Goal: Transaction & Acquisition: Book appointment/travel/reservation

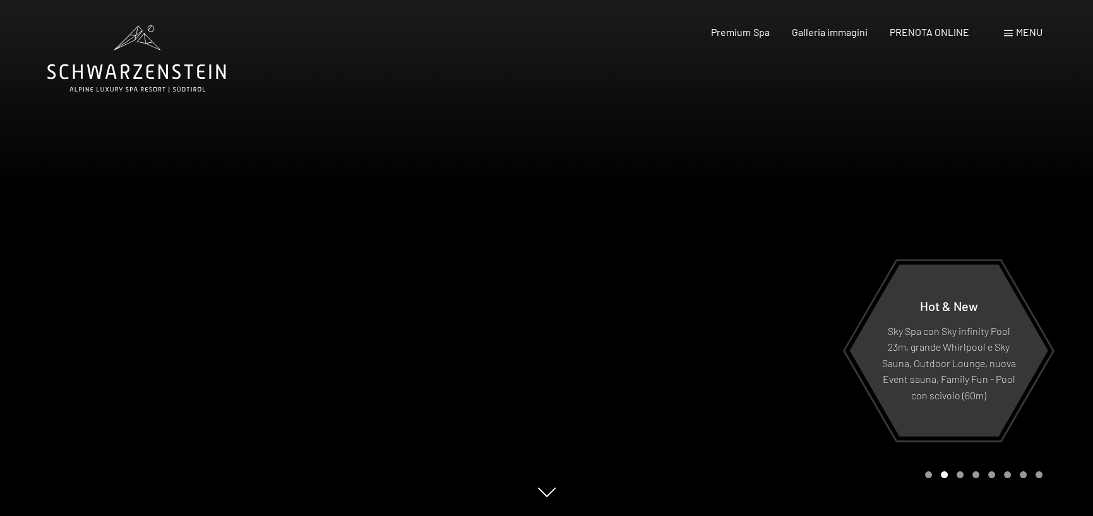
click at [1019, 31] on span "Menu" at bounding box center [1029, 32] width 27 height 12
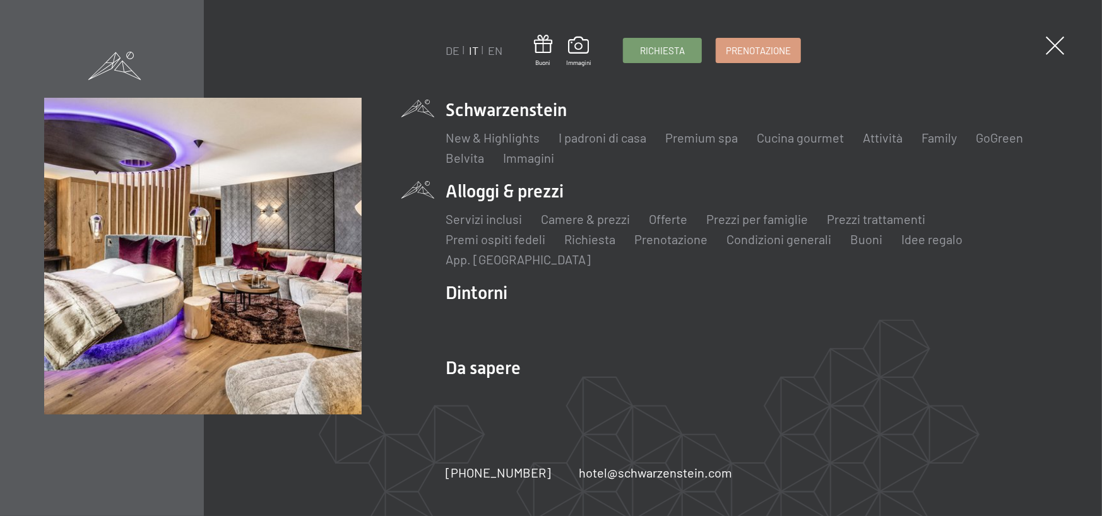
click at [501, 193] on li "Alloggi & prezzi Servizi inclusi Camere & prezzi Lista Offerte Lista Prezzi per…" at bounding box center [752, 223] width 612 height 89
click at [608, 219] on link "Camere & prezzi" at bounding box center [585, 219] width 89 height 15
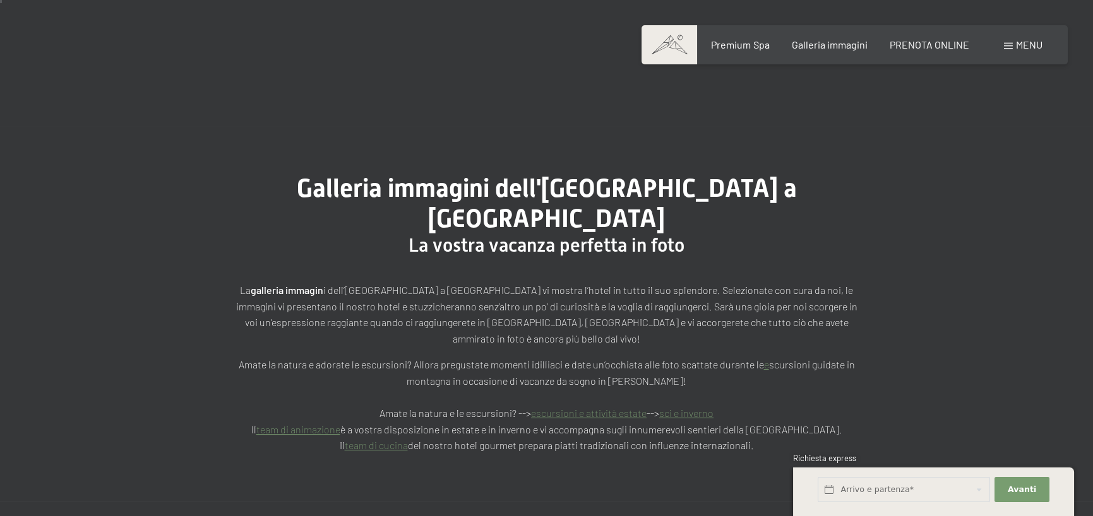
scroll to position [253, 0]
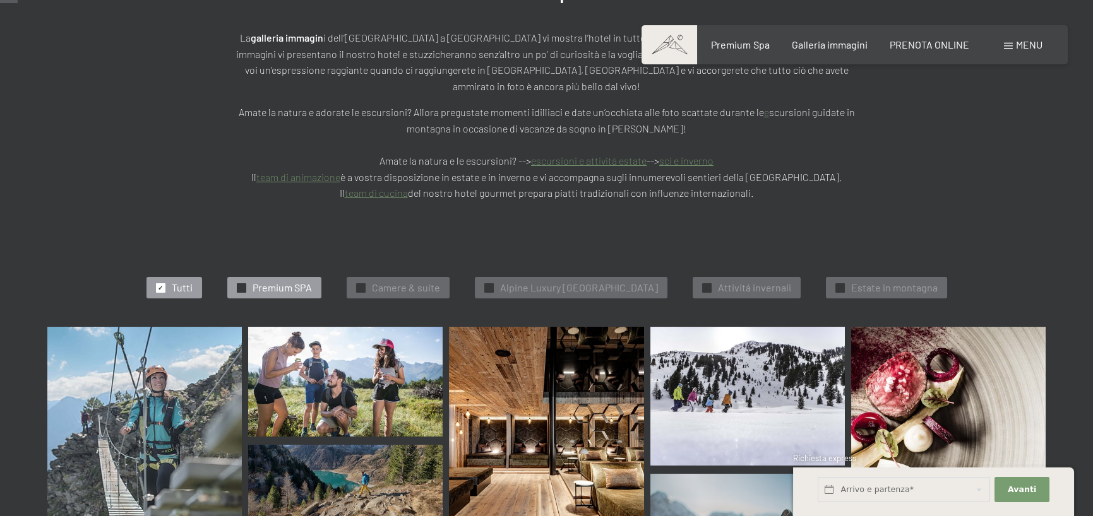
click at [288, 281] on span "Premium SPA" at bounding box center [282, 288] width 59 height 14
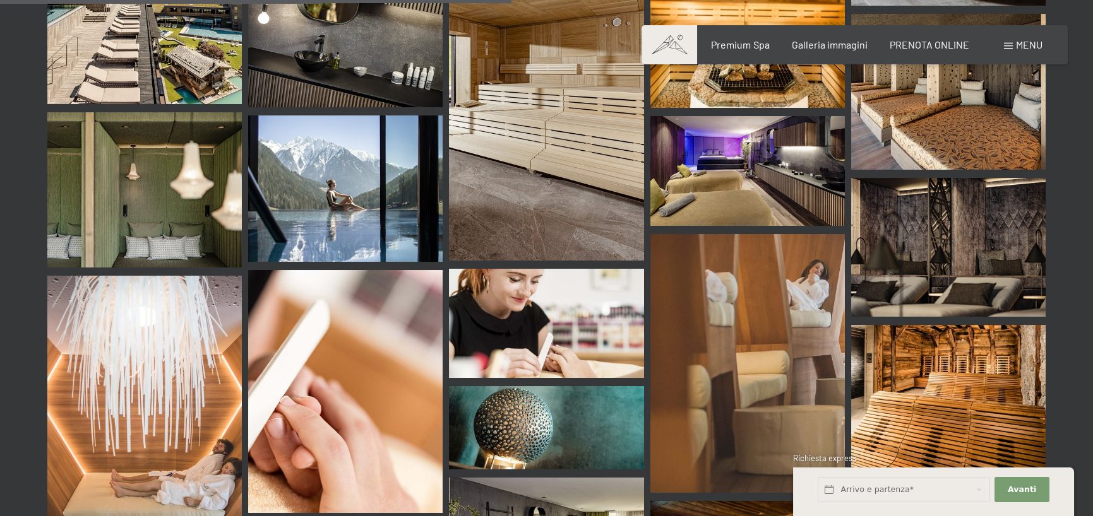
scroll to position [824, 0]
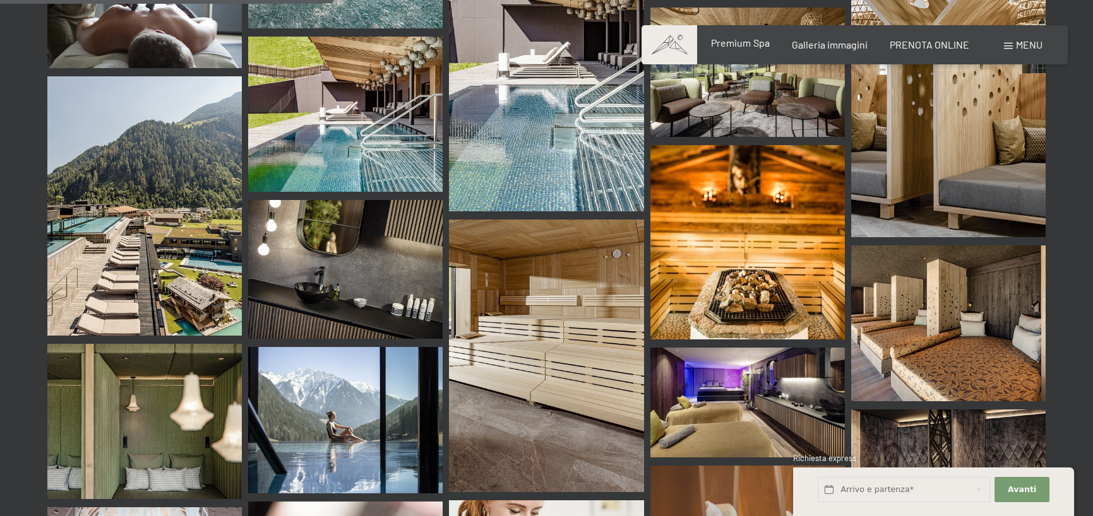
click at [756, 49] on span "Premium Spa" at bounding box center [740, 43] width 58 height 12
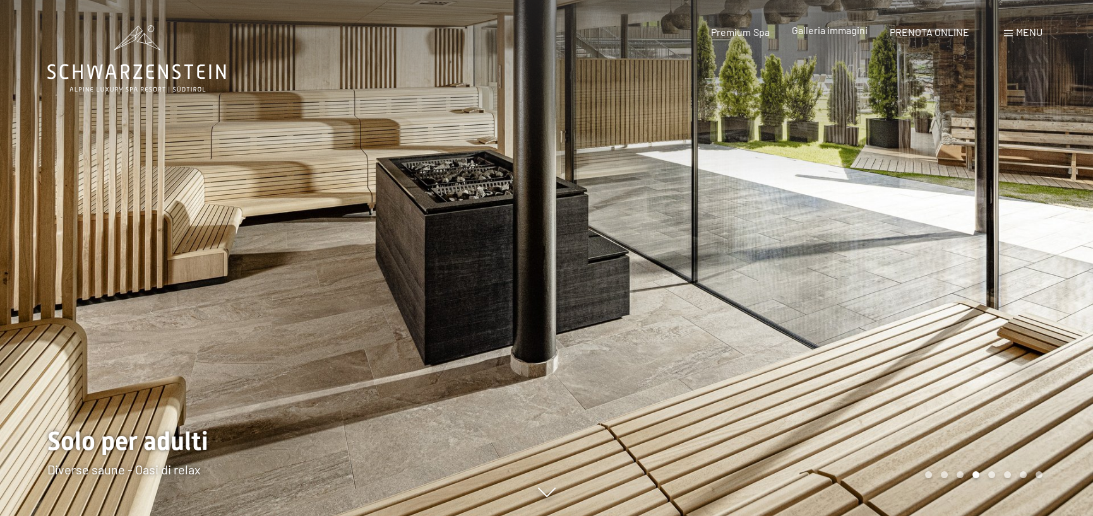
click at [824, 30] on span "Galleria immagini" at bounding box center [830, 30] width 76 height 12
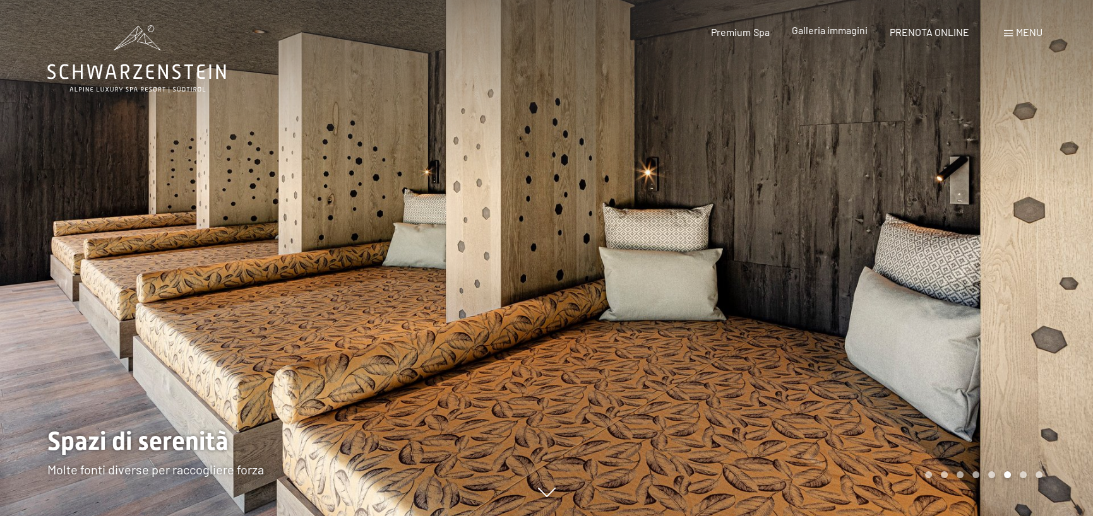
click at [854, 31] on span "Galleria immagini" at bounding box center [830, 30] width 76 height 12
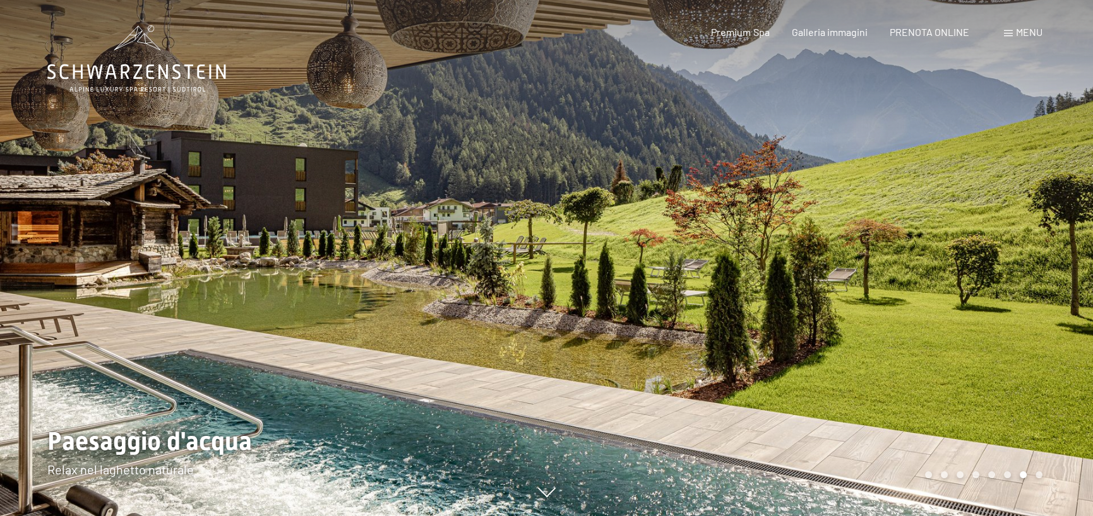
drag, startPoint x: 806, startPoint y: 281, endPoint x: 796, endPoint y: 277, distance: 10.8
click at [807, 280] on div at bounding box center [820, 258] width 547 height 516
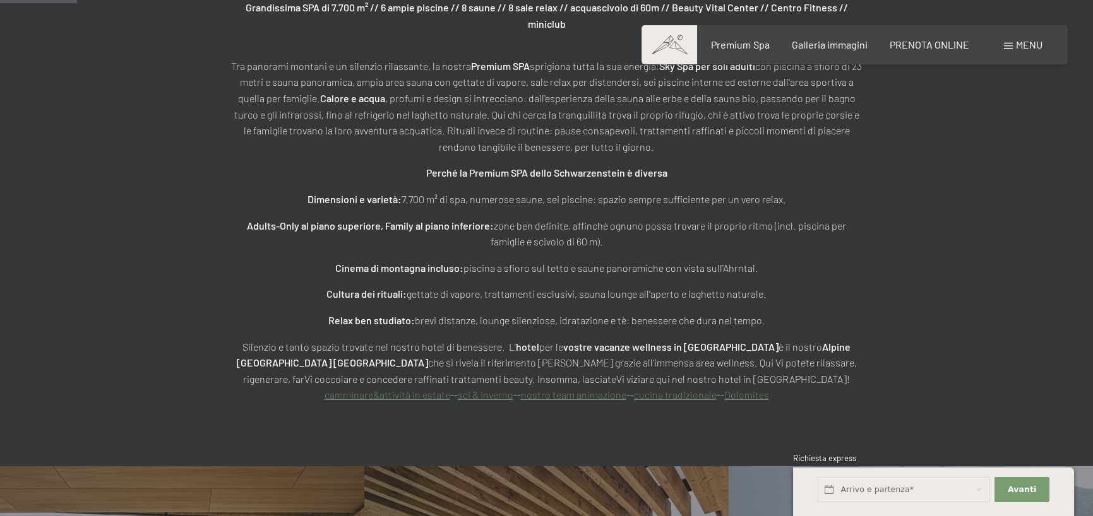
scroll to position [821, 0]
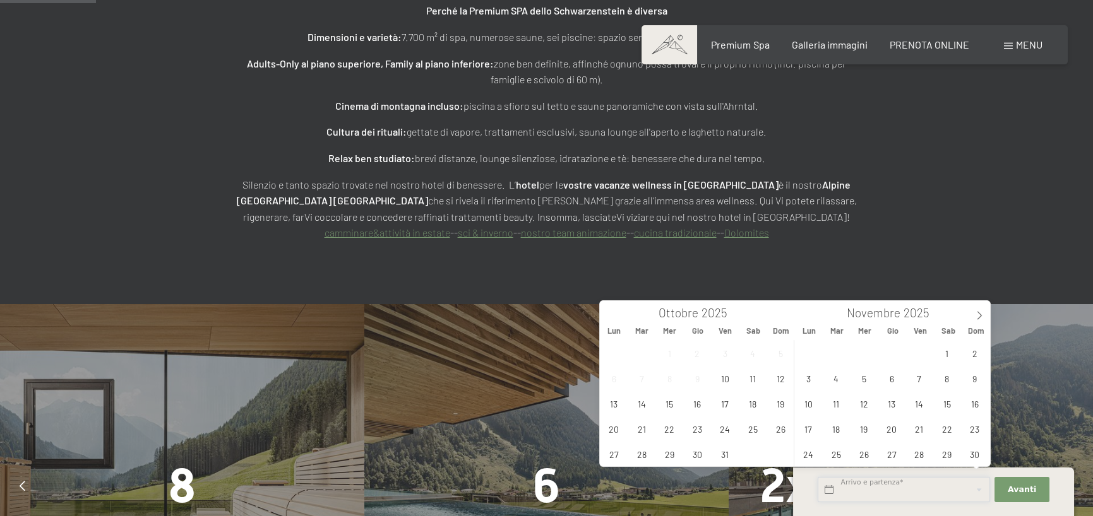
click at [830, 491] on input "text" at bounding box center [904, 490] width 172 height 26
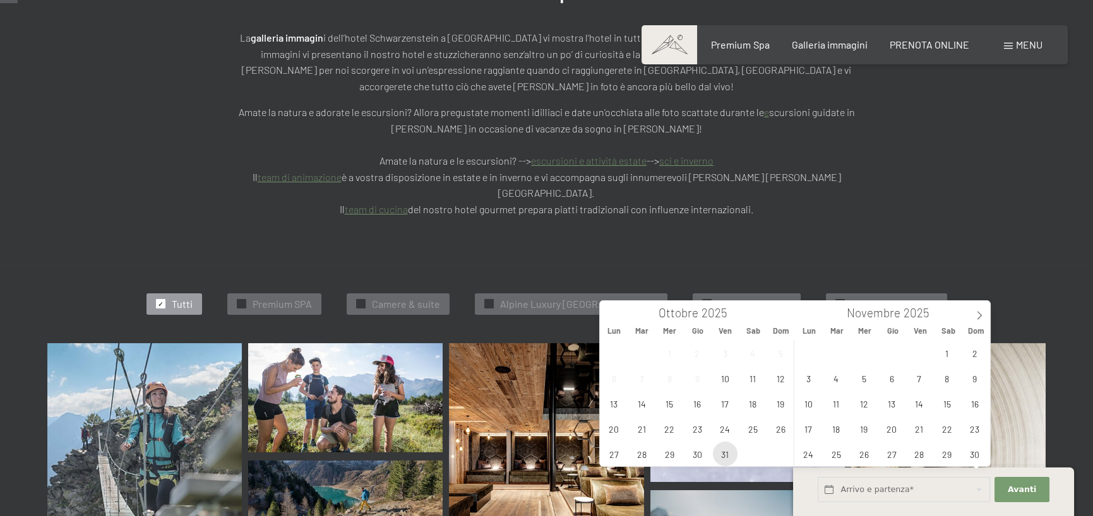
click at [721, 455] on span "31" at bounding box center [725, 454] width 25 height 25
click at [977, 351] on span "2" at bounding box center [974, 353] width 25 height 25
type input "Ven. 31/10/2025 - Dom. 02/11/2025"
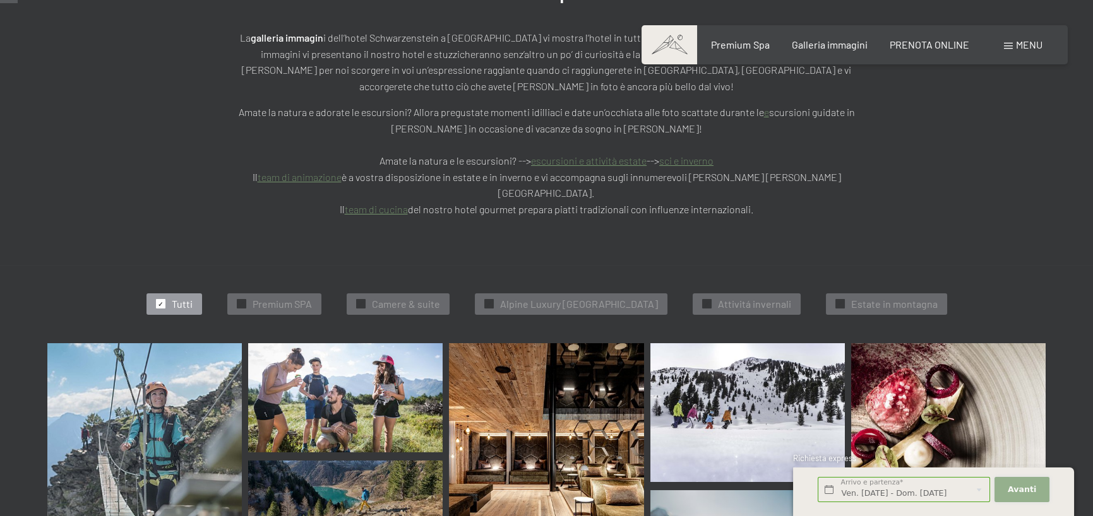
click at [1022, 492] on span "Avanti" at bounding box center [1022, 489] width 28 height 11
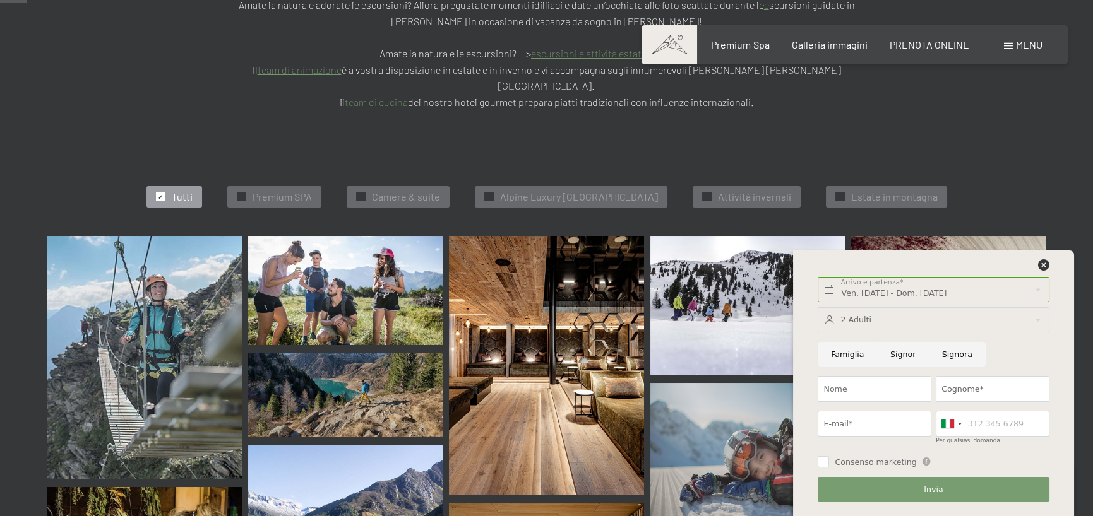
scroll to position [379, 0]
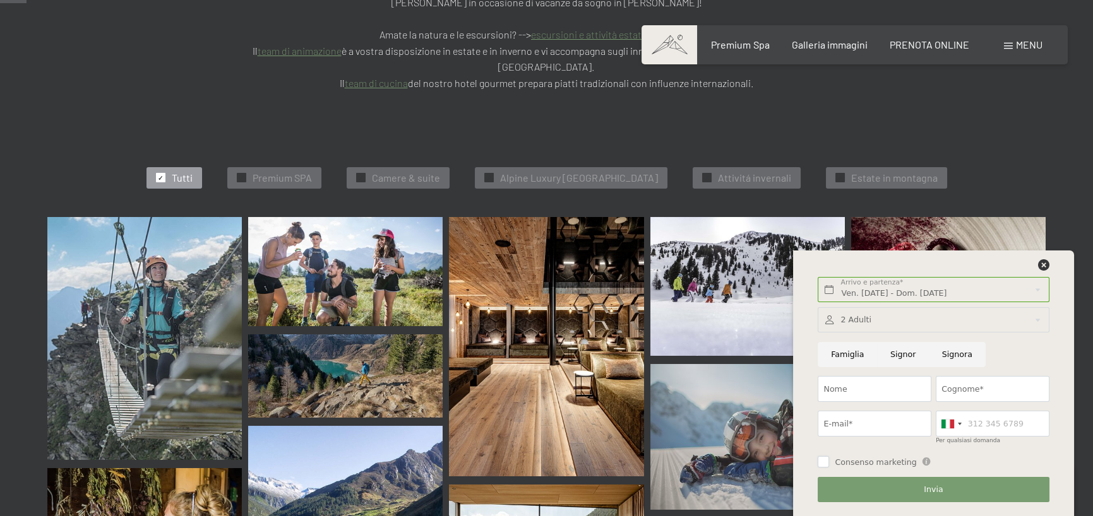
click at [825, 463] on input "Consenso marketing" at bounding box center [823, 461] width 11 height 11
checkbox input "true"
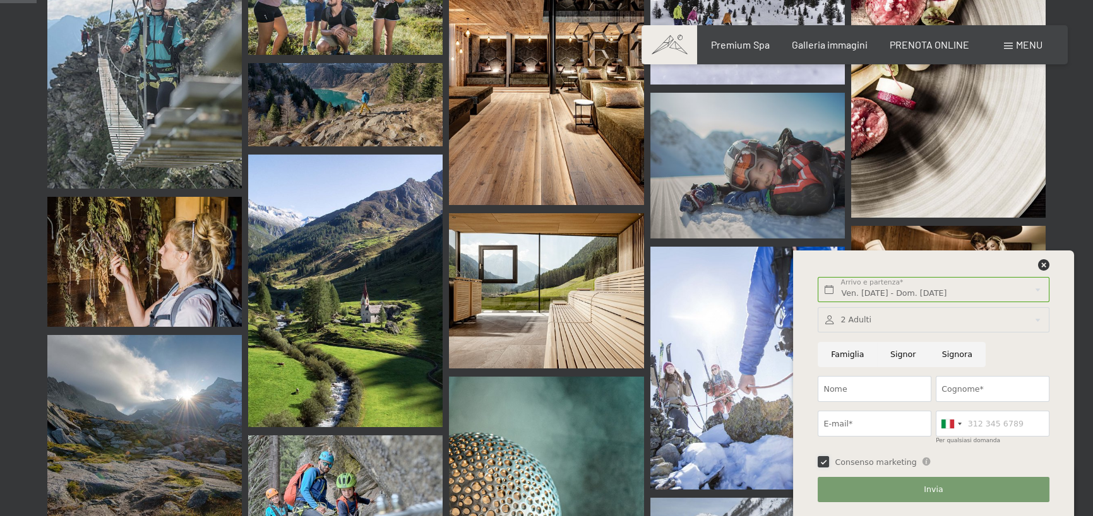
scroll to position [695, 0]
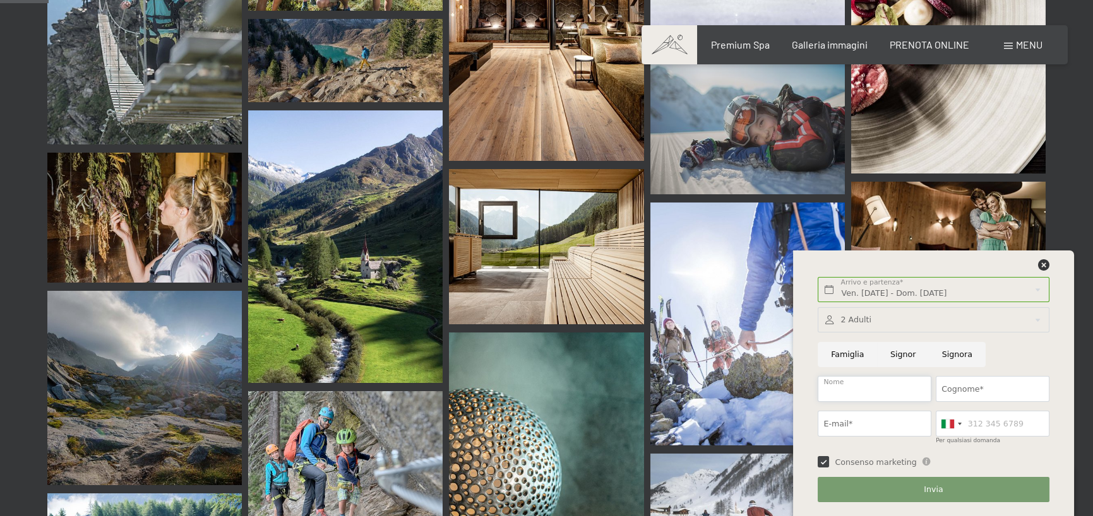
click at [847, 391] on input "Nome" at bounding box center [875, 389] width 114 height 26
type input "silvana"
type input "jurzan"
click at [878, 429] on input "E-mail*" at bounding box center [875, 424] width 114 height 26
type input "i"
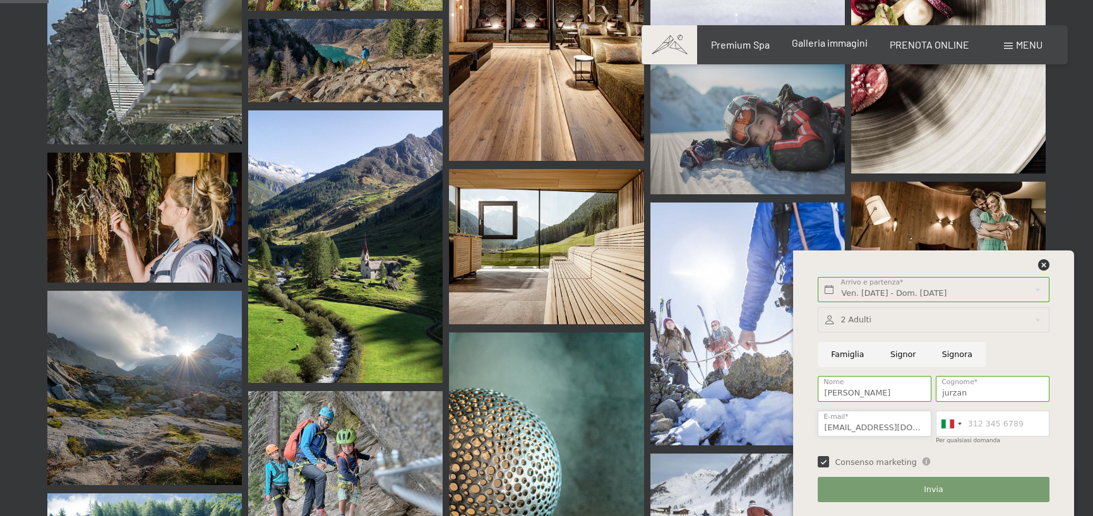
type input "jurzansilvana@gmail.com"
click at [837, 45] on span "Galleria immagini" at bounding box center [830, 43] width 76 height 12
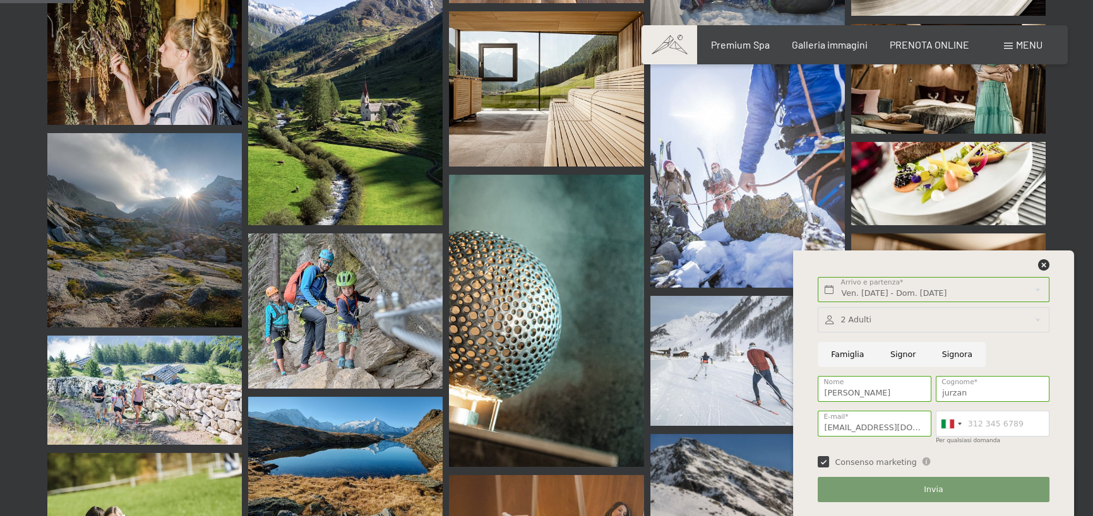
scroll to position [1073, 0]
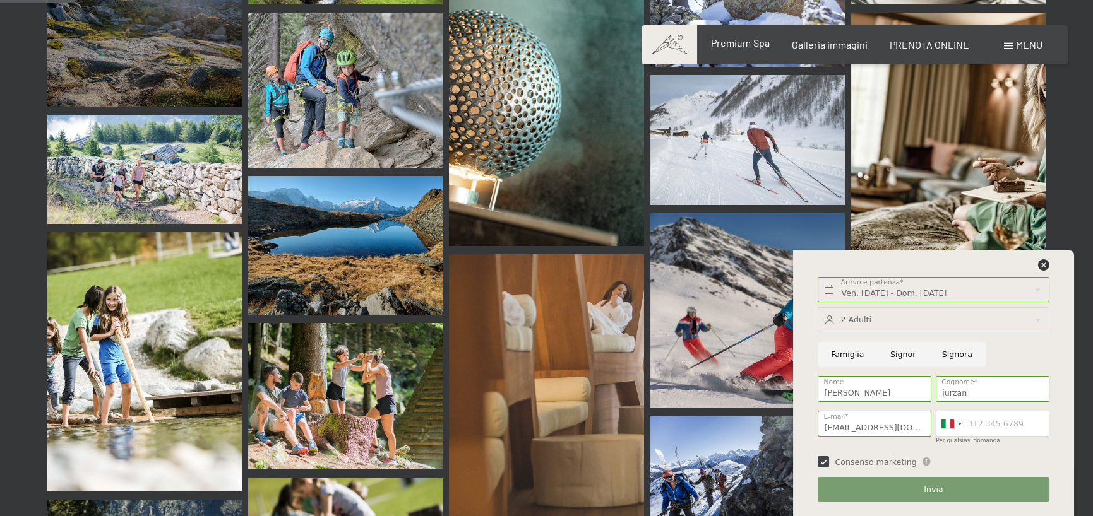
click at [742, 49] on span "Premium Spa" at bounding box center [740, 43] width 58 height 12
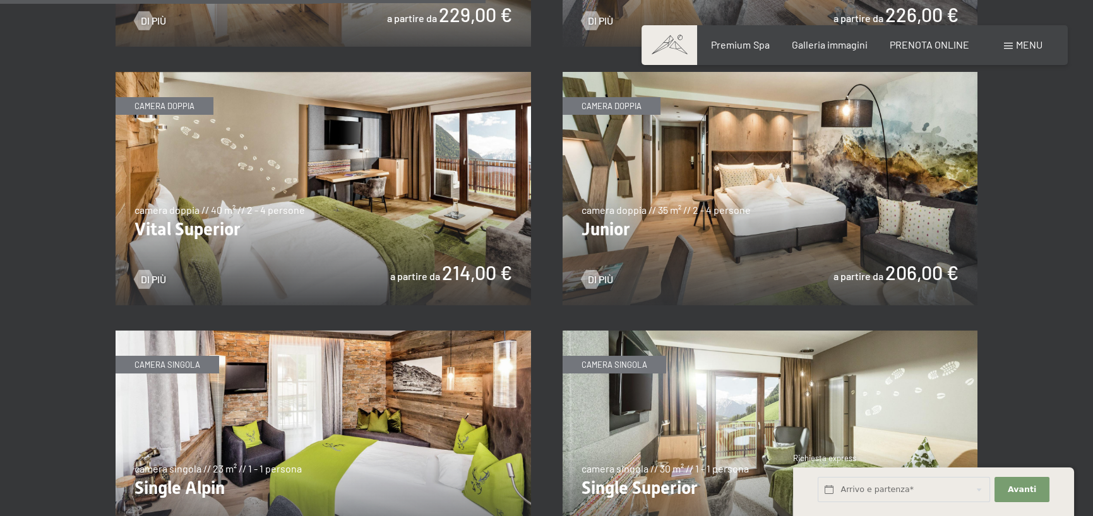
scroll to position [1768, 0]
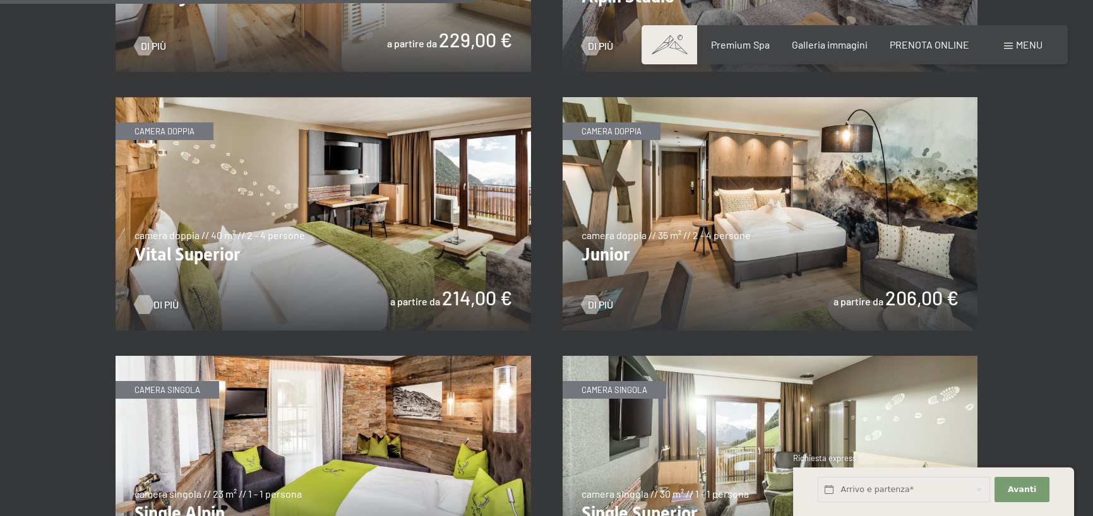
click at [162, 304] on span "Di più" at bounding box center [165, 305] width 25 height 14
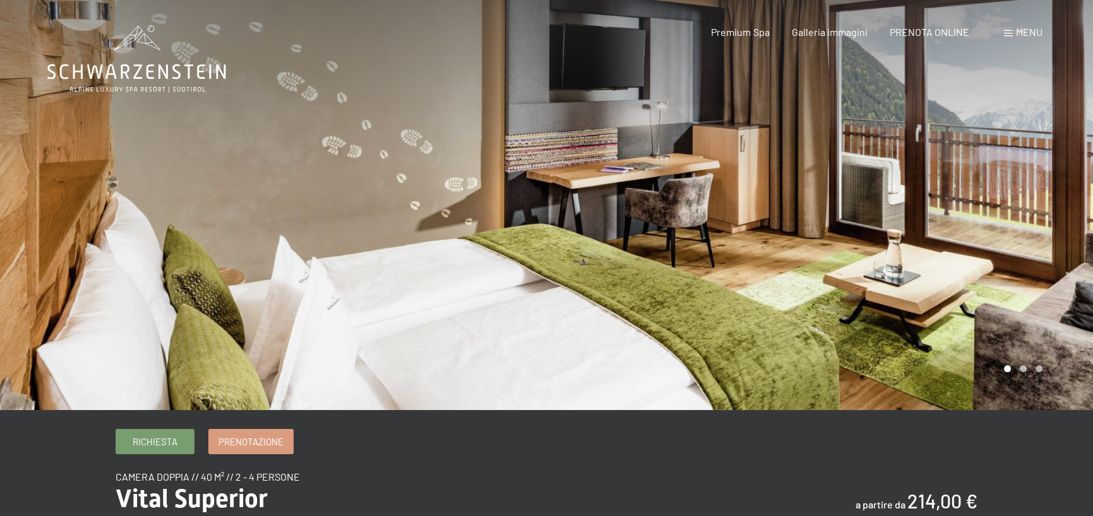
click at [1044, 189] on div at bounding box center [820, 205] width 547 height 410
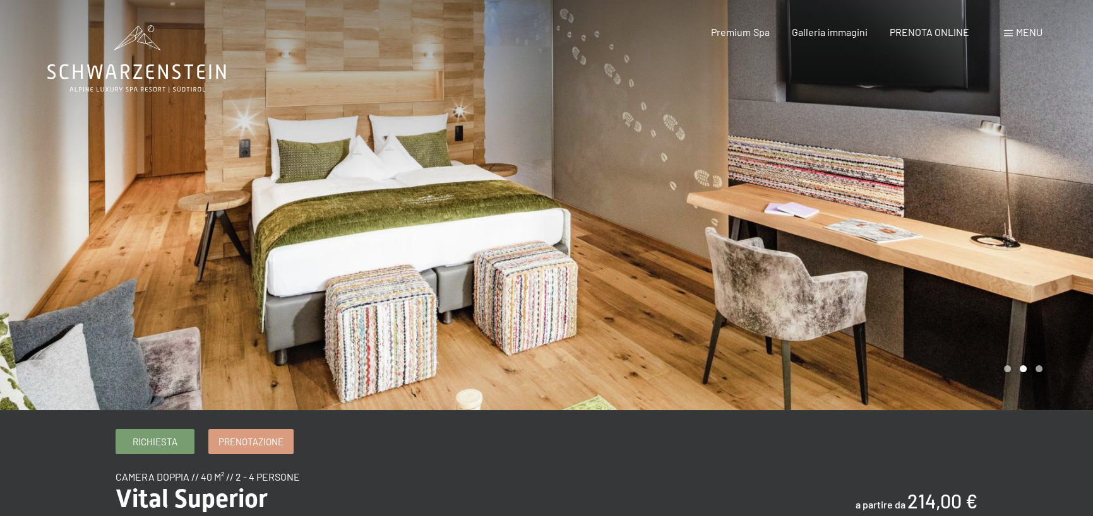
click at [1044, 189] on div at bounding box center [820, 205] width 547 height 410
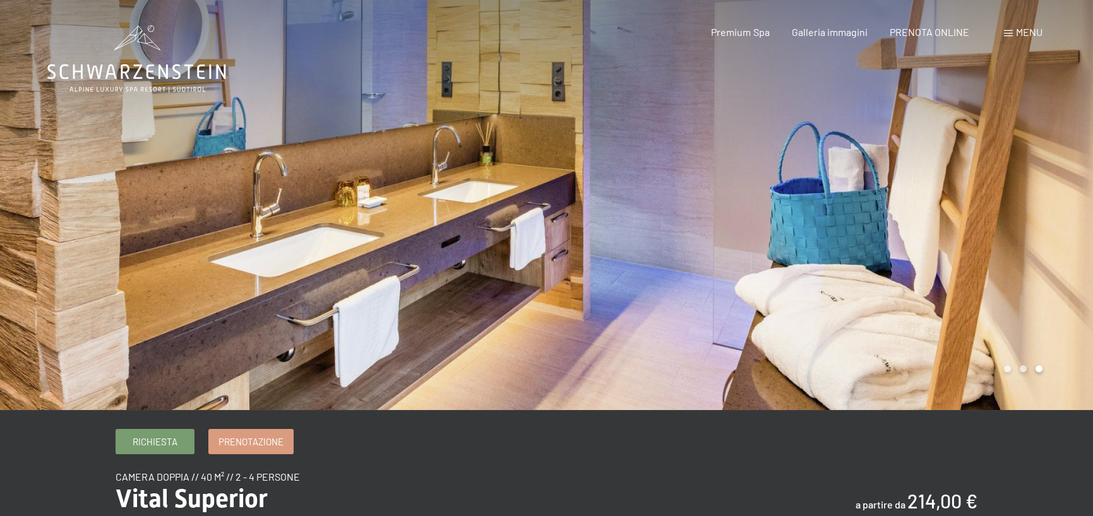
click at [1032, 232] on div at bounding box center [820, 205] width 547 height 410
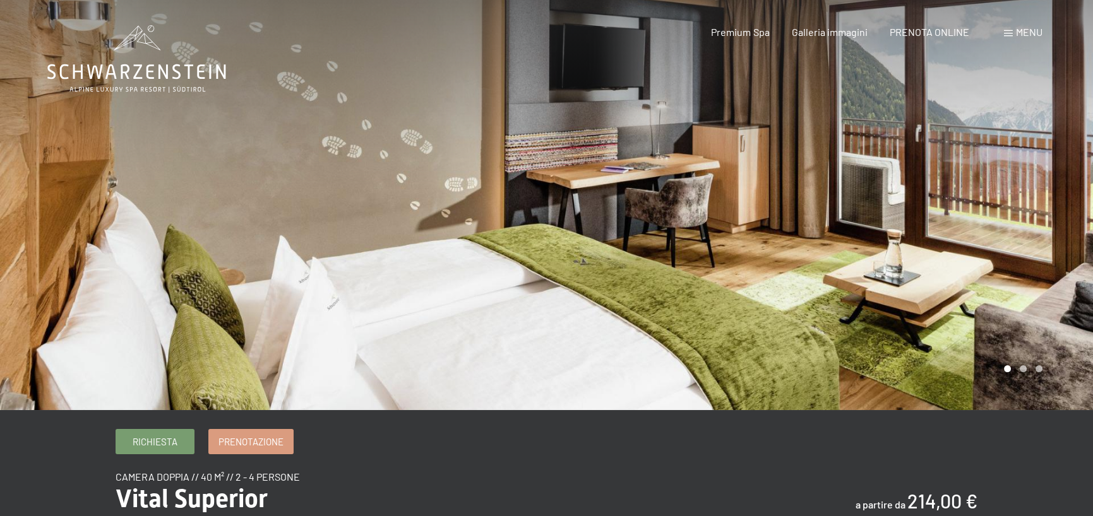
click at [1032, 232] on div at bounding box center [820, 205] width 547 height 410
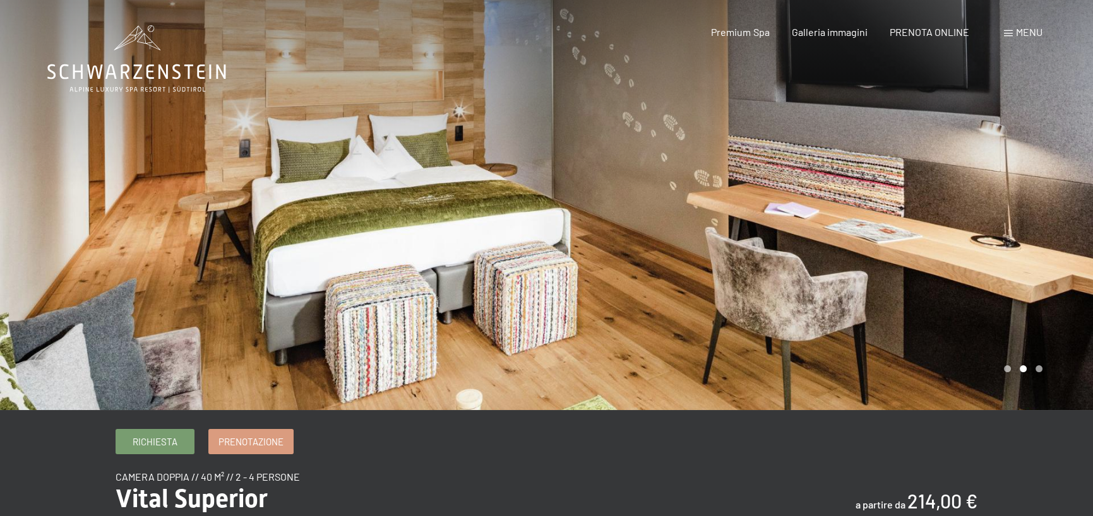
click at [1032, 232] on div at bounding box center [820, 205] width 547 height 410
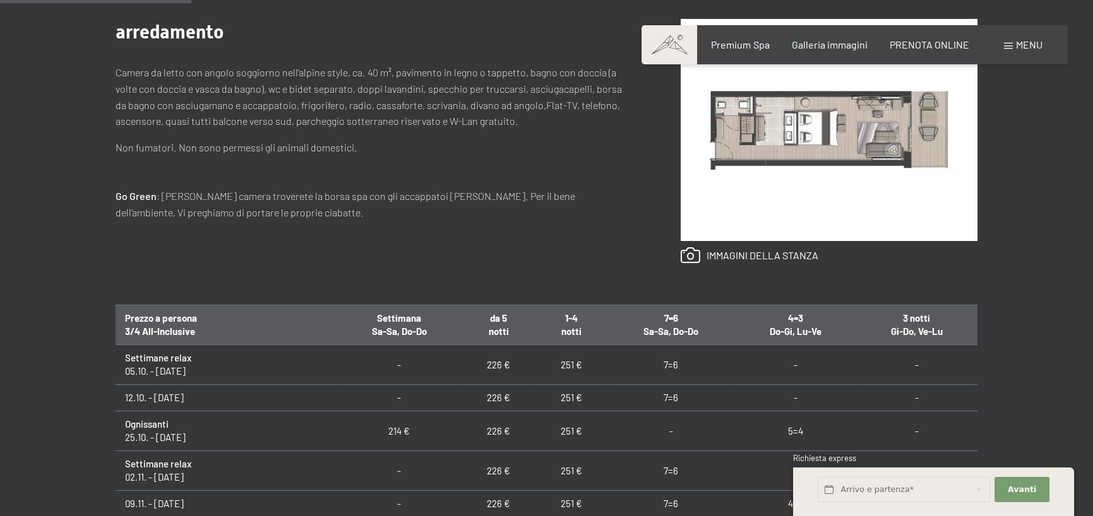
scroll to position [253, 0]
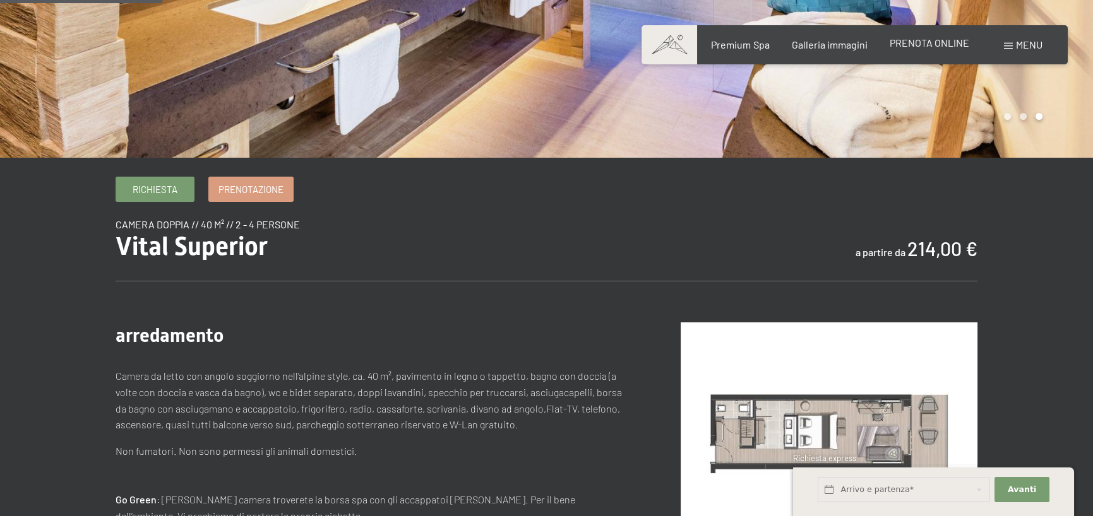
click at [915, 49] on span "PRENOTA ONLINE" at bounding box center [930, 43] width 80 height 12
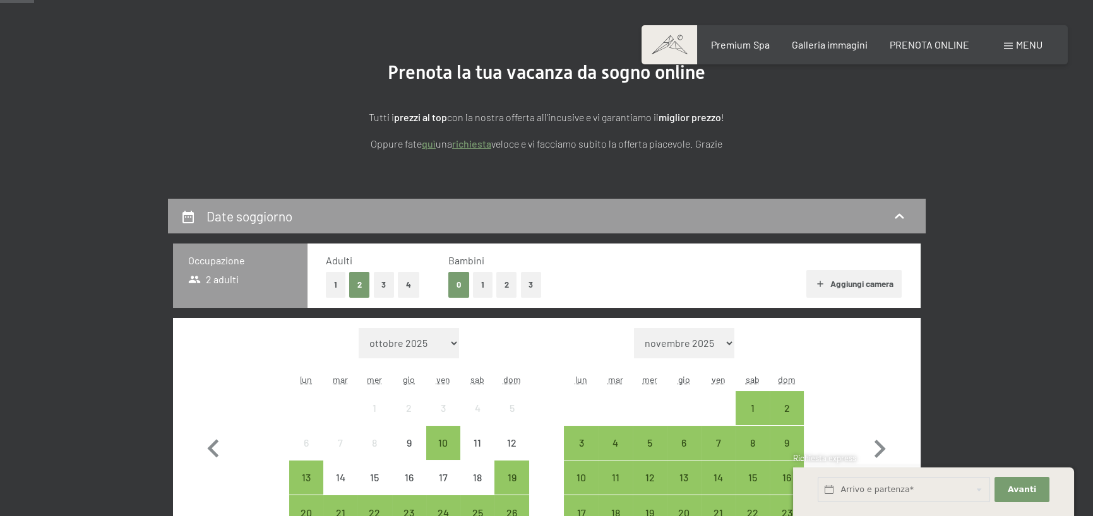
scroll to position [189, 0]
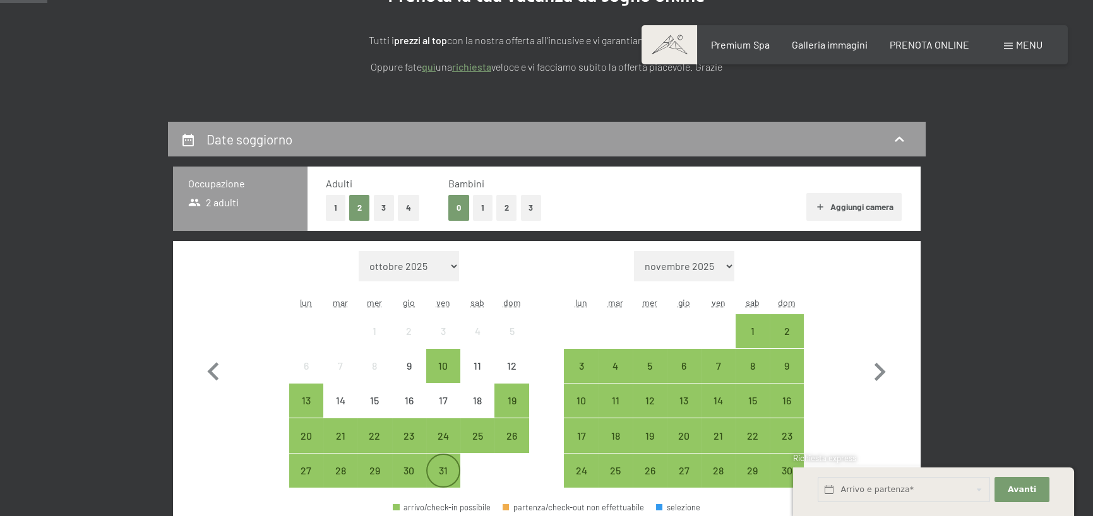
click at [449, 472] on div "31" at bounding box center [443, 482] width 32 height 32
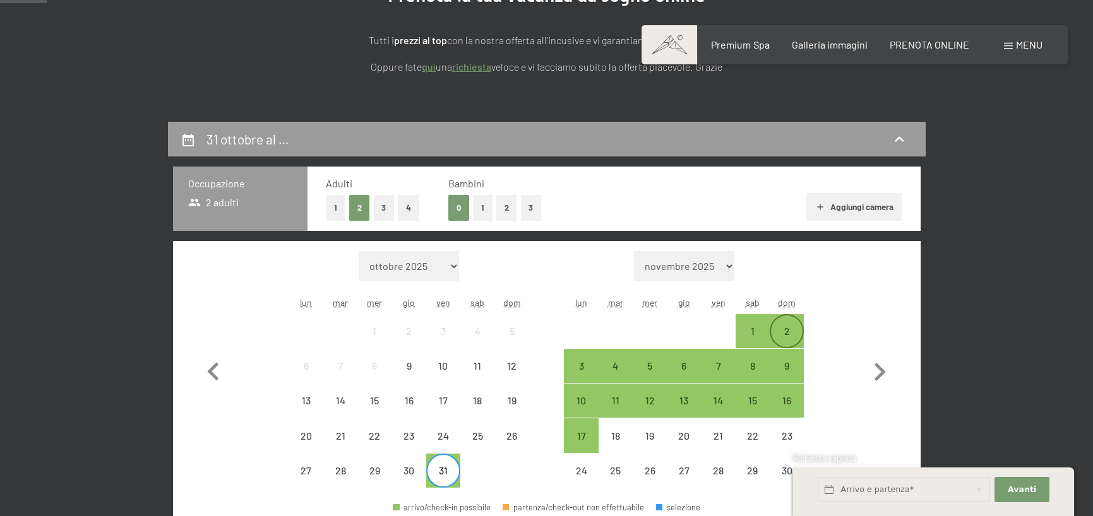
click at [789, 329] on div "2" at bounding box center [787, 342] width 32 height 32
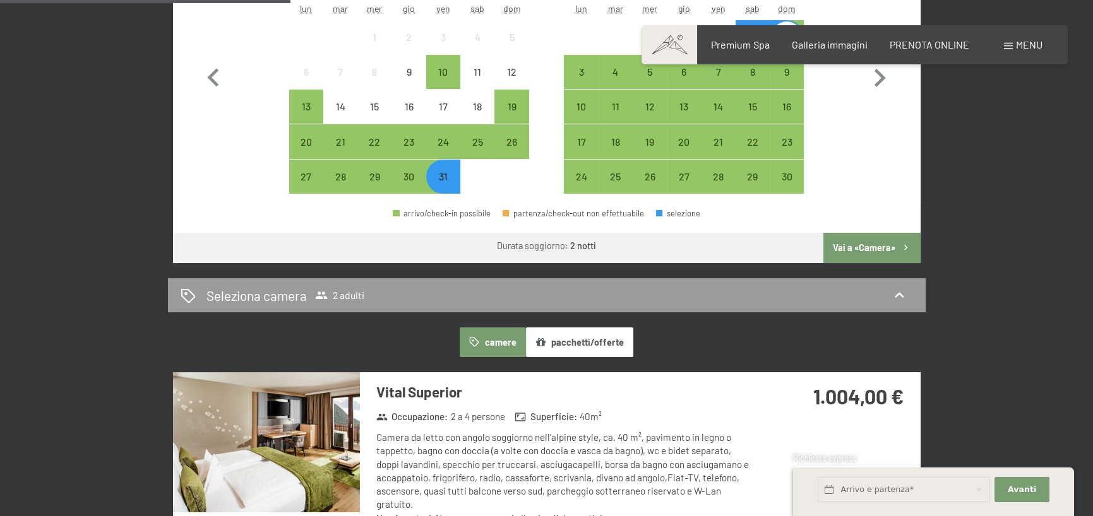
scroll to position [442, 0]
